Goal: Information Seeking & Learning: Learn about a topic

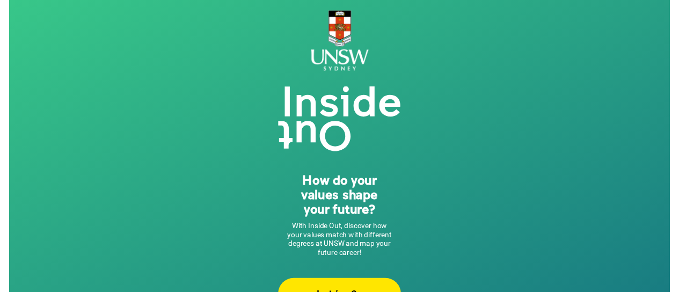
scroll to position [33, 0]
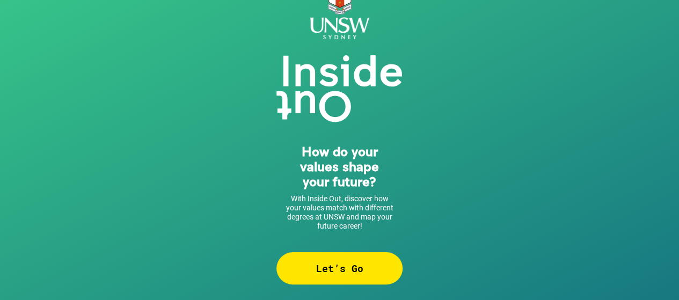
click at [312, 259] on div "Let’s Go" at bounding box center [339, 268] width 126 height 32
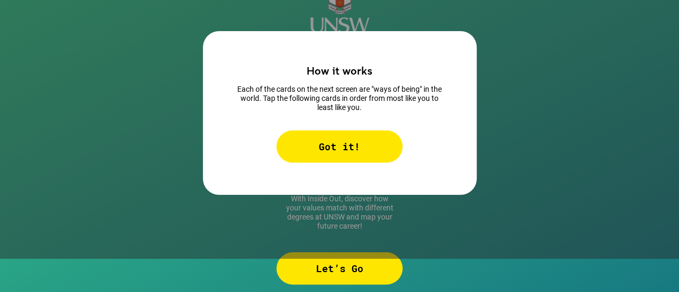
click at [328, 140] on div "Got it!" at bounding box center [339, 146] width 126 height 32
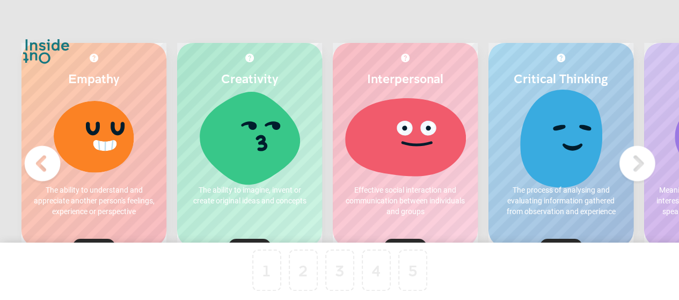
click at [109, 145] on div at bounding box center [93, 136] width 123 height 81
click at [431, 145] on div at bounding box center [405, 136] width 123 height 81
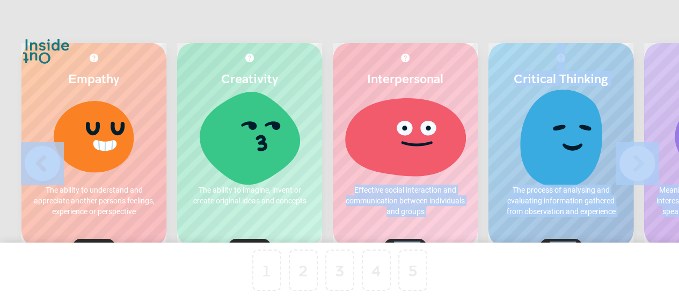
drag, startPoint x: 431, startPoint y: 145, endPoint x: 357, endPoint y: 253, distance: 130.1
click at [357, 253] on div "Empathy The ability to understand and appreciate another person's feelings, exp…" at bounding box center [339, 201] width 679 height 403
click at [415, 105] on div at bounding box center [405, 136] width 123 height 81
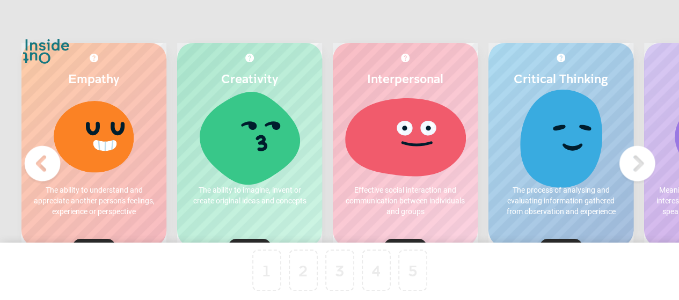
drag, startPoint x: 414, startPoint y: 106, endPoint x: 367, endPoint y: 176, distance: 84.0
click at [367, 176] on div at bounding box center [405, 136] width 123 height 81
drag, startPoint x: 291, startPoint y: 279, endPoint x: 368, endPoint y: 149, distance: 150.9
click at [331, 231] on div at bounding box center [317, 250] width 27 height 39
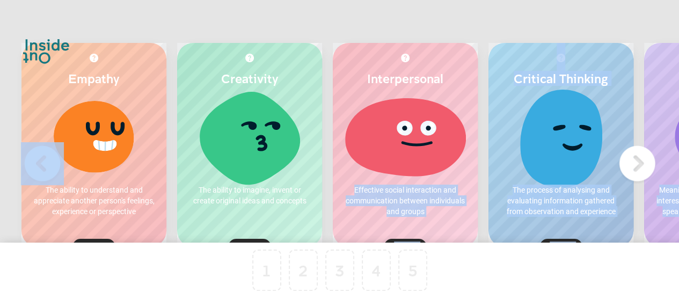
drag, startPoint x: 377, startPoint y: 134, endPoint x: 308, endPoint y: 256, distance: 140.3
click at [308, 256] on div "Empathy The ability to understand and appreciate another person's feelings, exp…" at bounding box center [339, 201] width 679 height 403
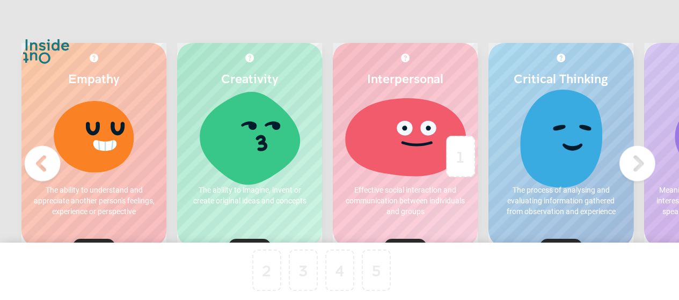
drag, startPoint x: 259, startPoint y: 271, endPoint x: 403, endPoint y: 149, distance: 188.2
click at [447, 149] on div at bounding box center [460, 156] width 27 height 39
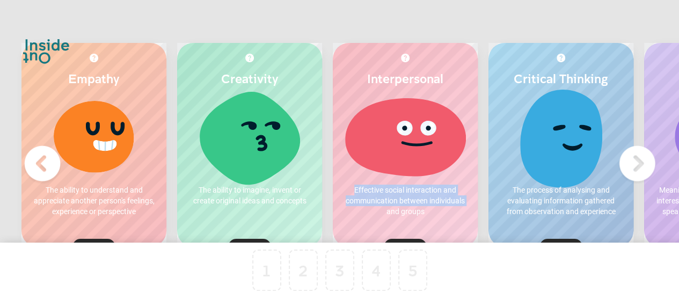
drag, startPoint x: 386, startPoint y: 176, endPoint x: 355, endPoint y: 226, distance: 59.6
click at [355, 226] on div "Interpersonal Effective social interaction and communication between individual…" at bounding box center [405, 145] width 145 height 204
click at [371, 201] on p "Effective social interaction and communication between individuals and groups" at bounding box center [405, 201] width 123 height 32
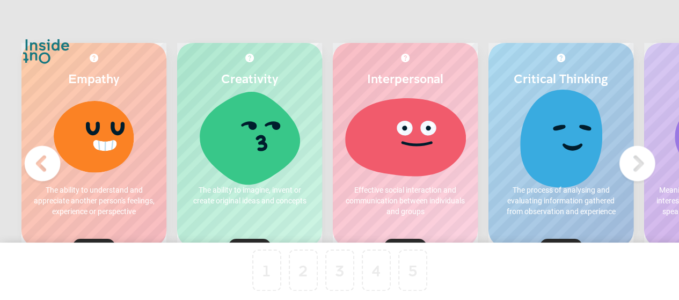
click at [642, 166] on img at bounding box center [637, 163] width 43 height 43
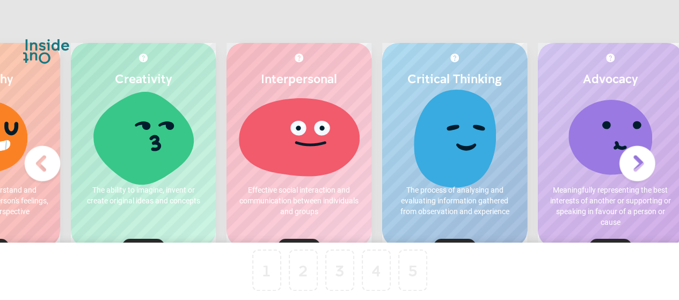
scroll to position [0, 131]
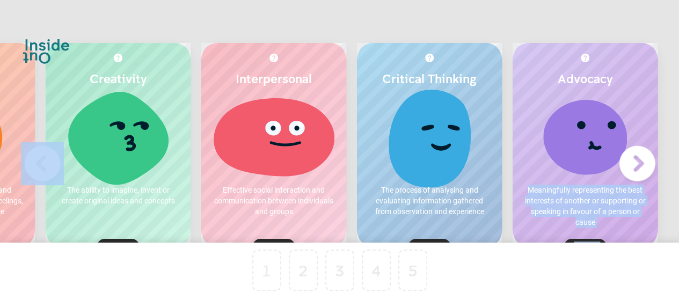
drag, startPoint x: 602, startPoint y: 155, endPoint x: 465, endPoint y: 266, distance: 175.9
click at [465, 266] on div "Empathy The ability to understand and appreciate another person's feelings, exp…" at bounding box center [339, 201] width 679 height 403
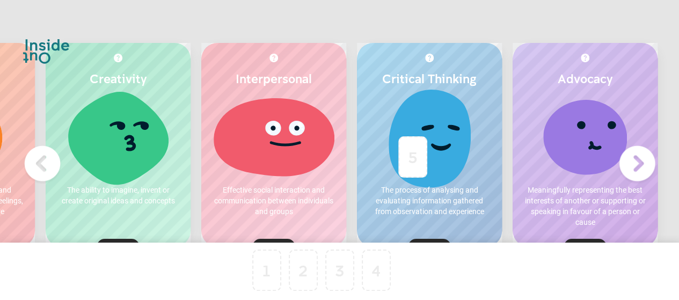
drag, startPoint x: 425, startPoint y: 266, endPoint x: 430, endPoint y: 139, distance: 126.8
click at [426, 139] on div at bounding box center [412, 156] width 27 height 39
click at [327, 277] on div at bounding box center [339, 270] width 27 height 39
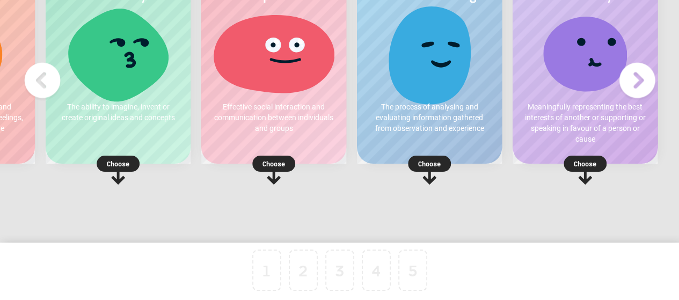
scroll to position [102, 0]
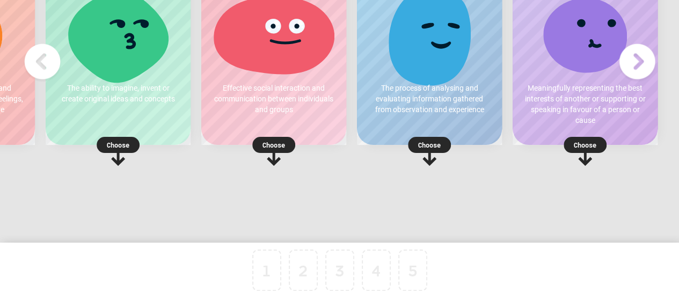
click at [272, 143] on p "Choose" at bounding box center [273, 145] width 145 height 11
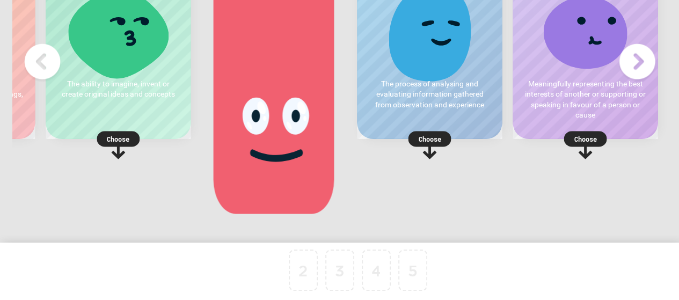
scroll to position [0, 0]
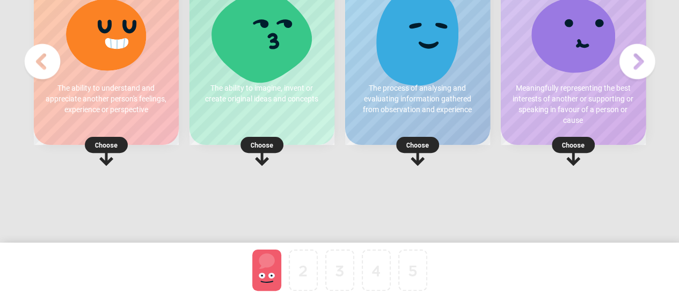
click at [98, 142] on p "Choose" at bounding box center [106, 145] width 145 height 11
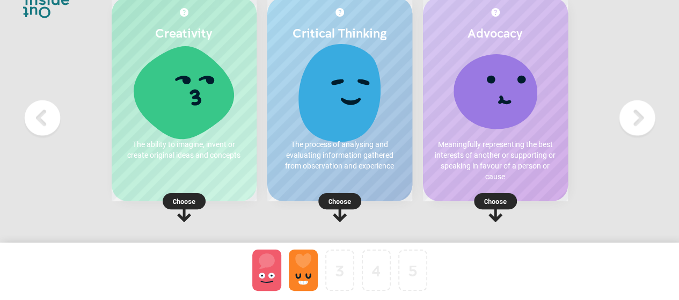
scroll to position [47, 0]
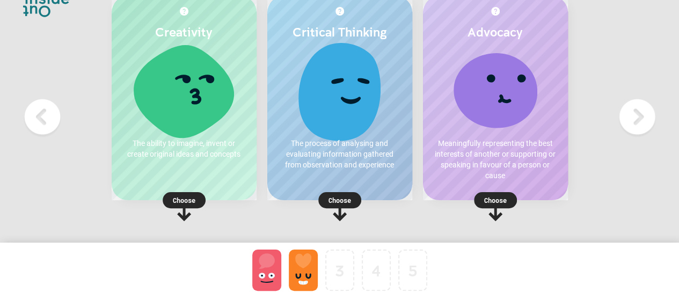
click at [163, 192] on rect at bounding box center [184, 200] width 43 height 16
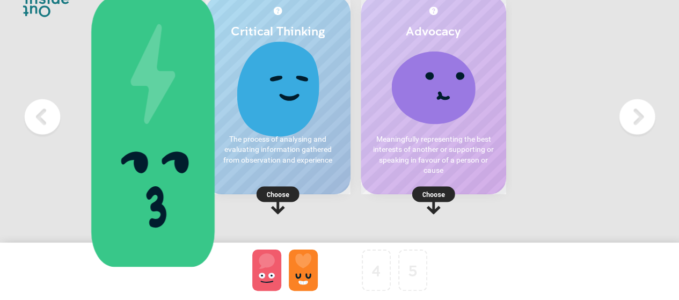
scroll to position [0, 0]
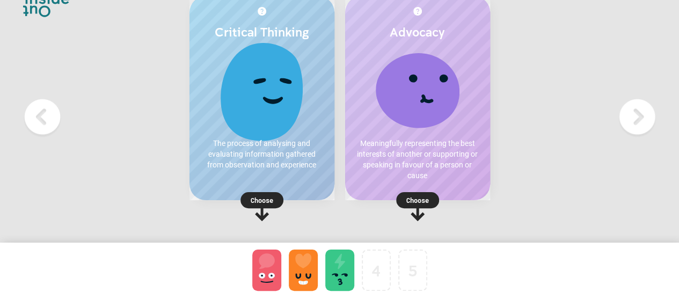
click at [259, 194] on rect at bounding box center [261, 200] width 43 height 16
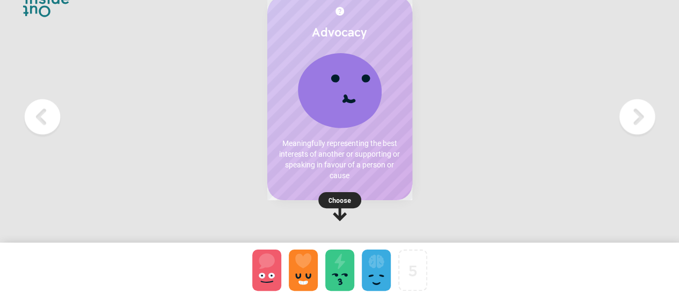
click at [333, 195] on p "Choose" at bounding box center [339, 200] width 145 height 11
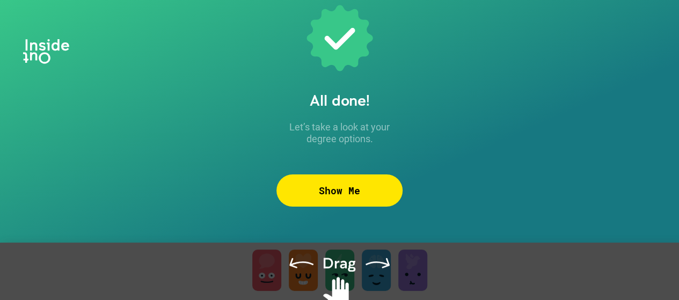
click at [333, 195] on div "Show Me" at bounding box center [339, 190] width 126 height 32
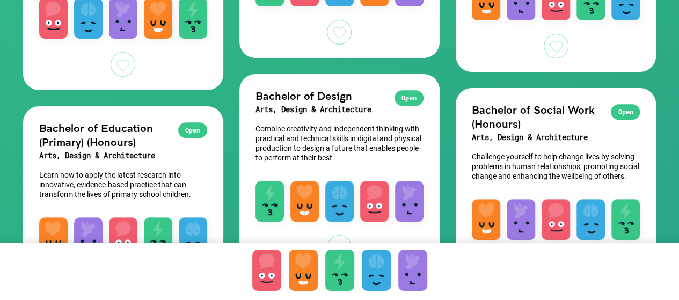
scroll to position [523, 0]
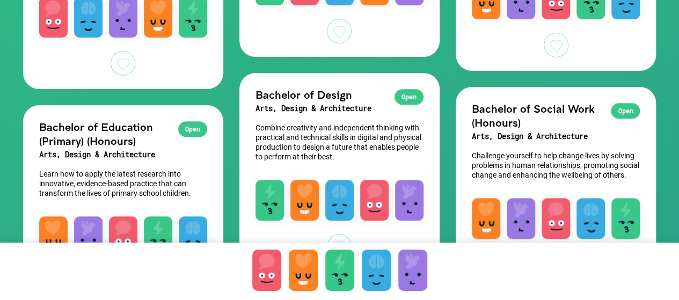
click at [112, 183] on p "Learn how to apply the latest research into innovative, evidence-based practice…" at bounding box center [123, 183] width 168 height 29
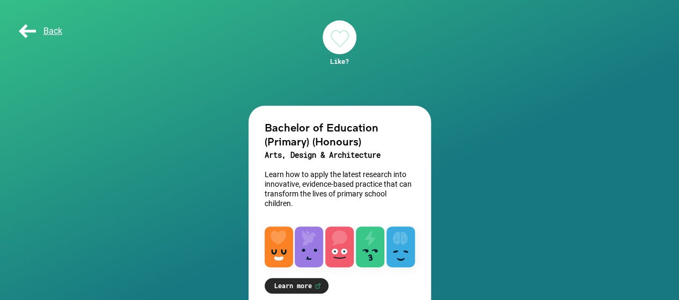
scroll to position [50, 0]
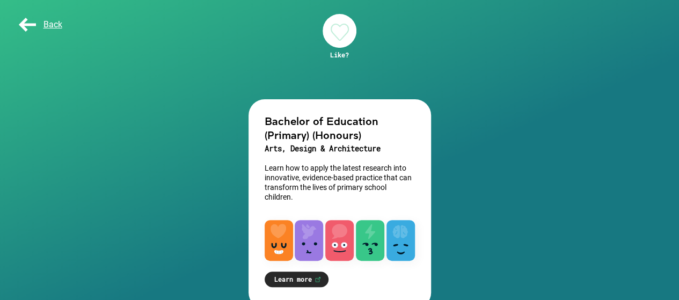
click at [292, 217] on div at bounding box center [340, 235] width 182 height 52
click at [289, 279] on link "Learn more" at bounding box center [297, 280] width 64 height 16
